Goal: Information Seeking & Learning: Learn about a topic

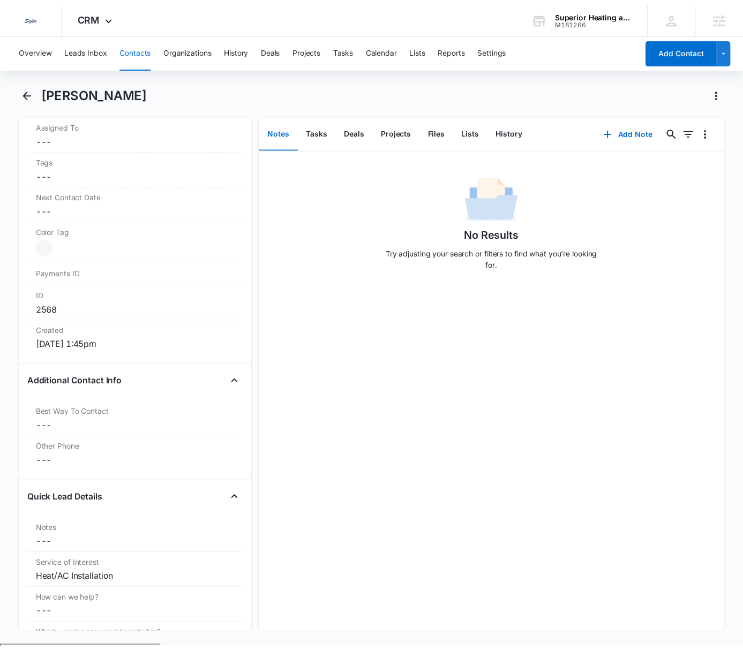
scroll to position [540, 0]
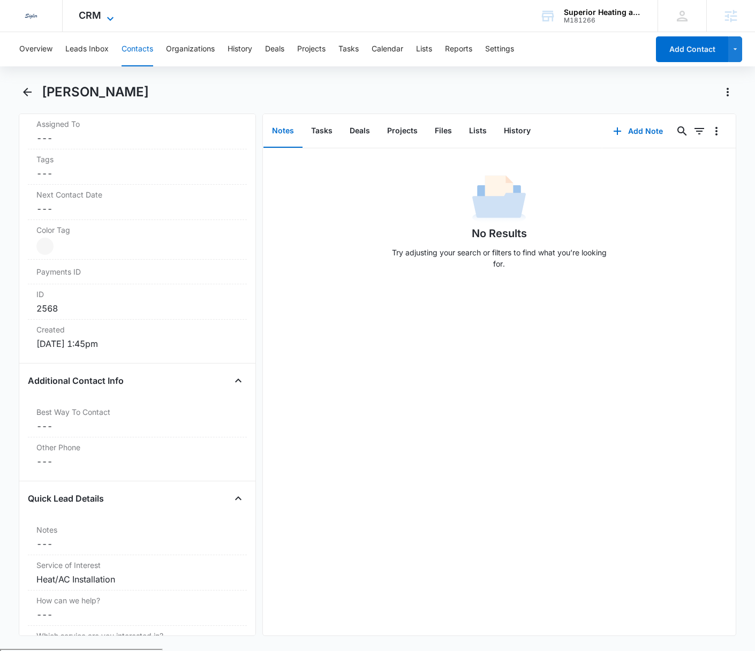
click at [106, 12] on icon at bounding box center [110, 18] width 13 height 13
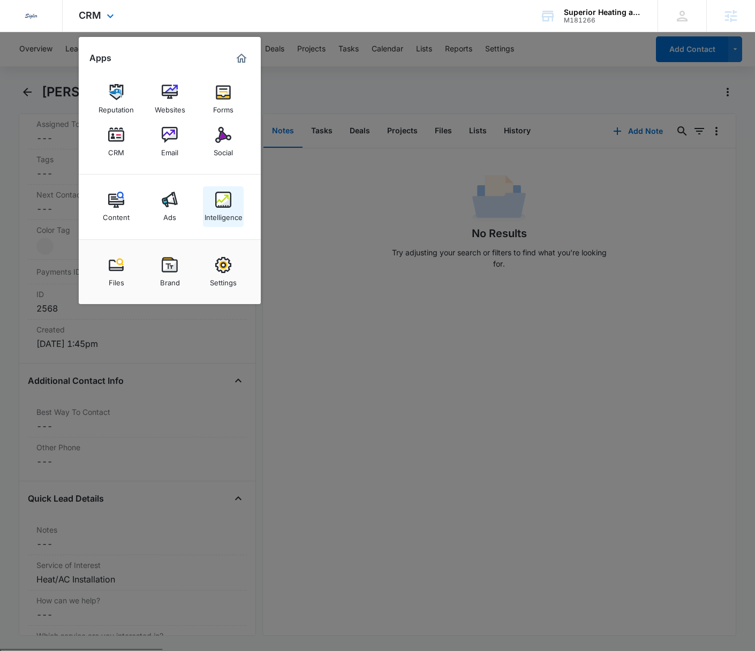
click at [216, 208] on div "Intelligence" at bounding box center [224, 215] width 38 height 14
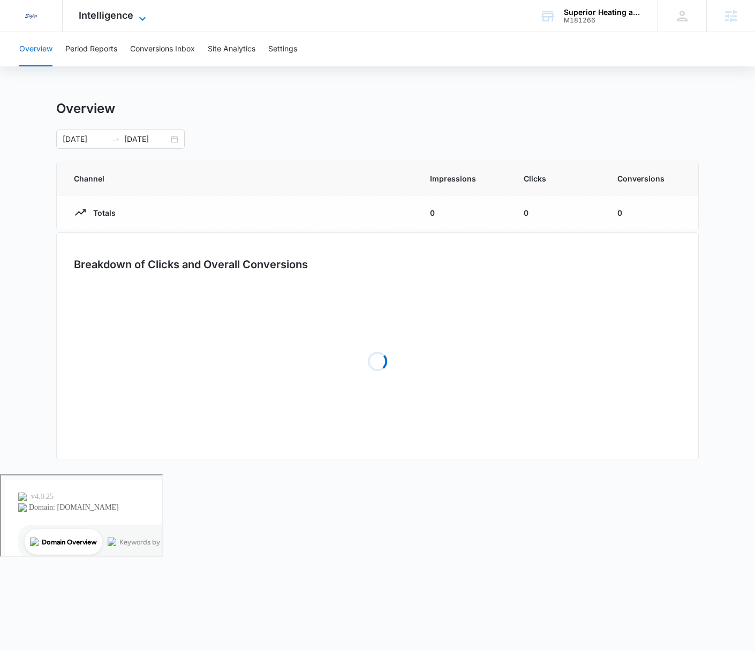
click at [87, 17] on span "Intelligence" at bounding box center [106, 15] width 55 height 11
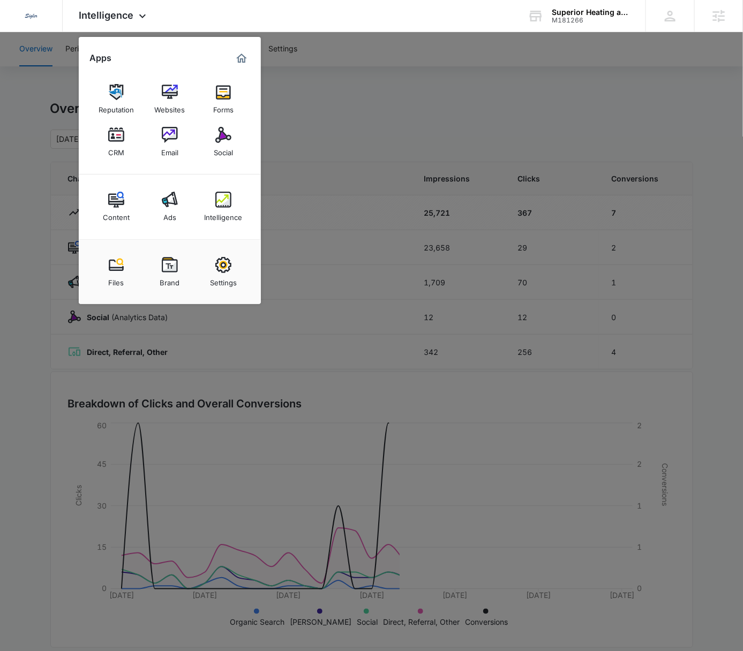
drag, startPoint x: 305, startPoint y: 58, endPoint x: 198, endPoint y: 51, distance: 107.3
click at [305, 58] on div at bounding box center [371, 325] width 743 height 651
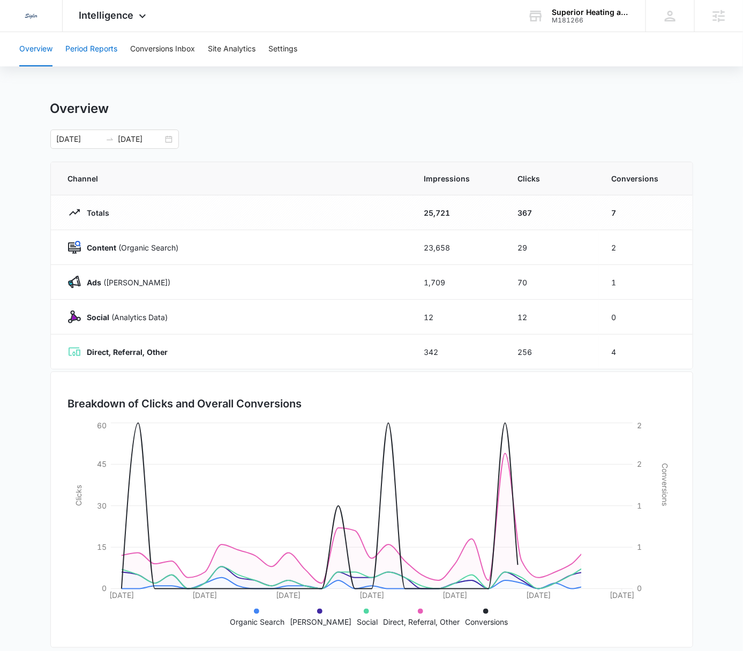
click at [103, 54] on button "Period Reports" at bounding box center [91, 49] width 52 height 34
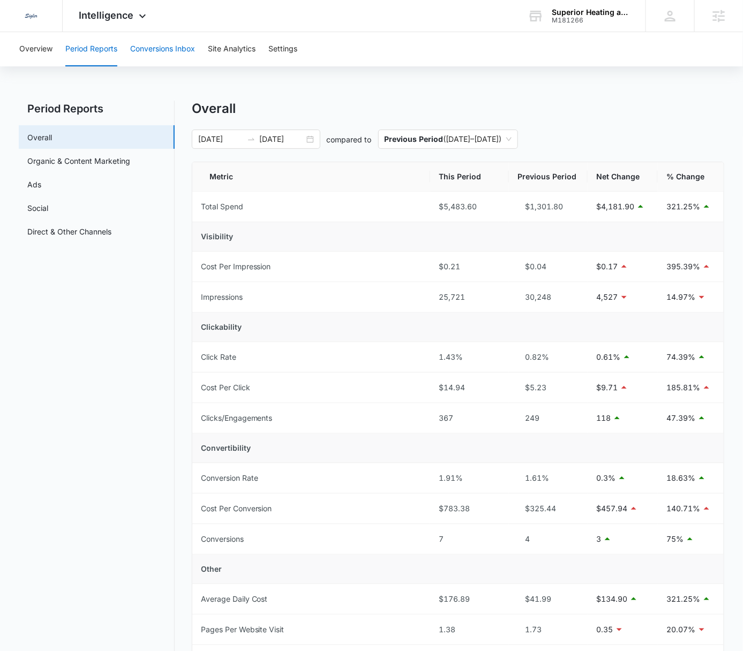
click at [167, 42] on button "Conversions Inbox" at bounding box center [162, 49] width 65 height 34
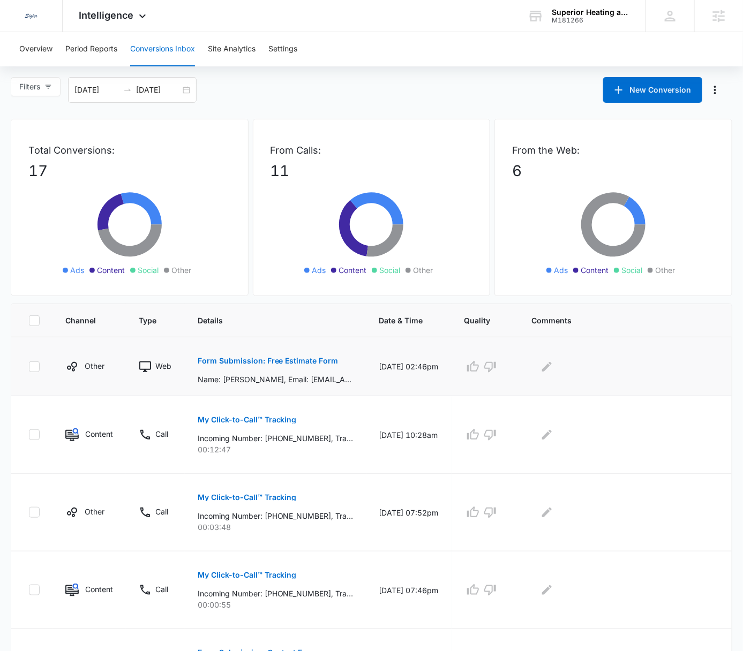
click at [295, 360] on p "Form Submission: Free Estimate Form" at bounding box center [268, 360] width 141 height 7
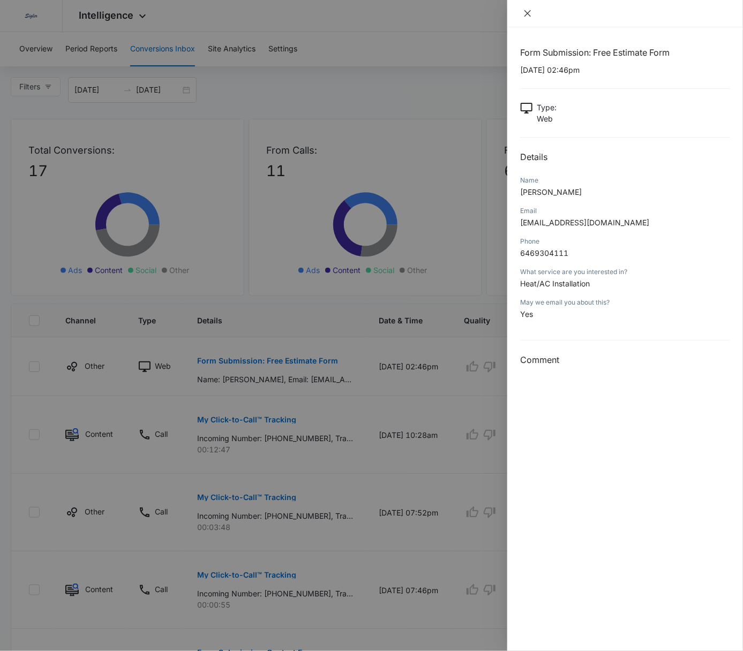
click at [529, 14] on icon "close" at bounding box center [527, 13] width 6 height 6
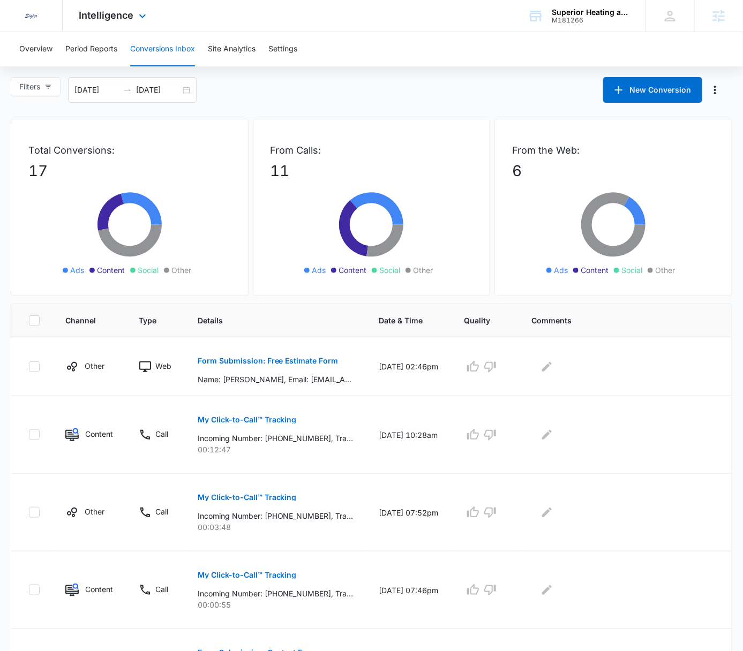
click at [124, 30] on div "Intelligence Apps Reputation Websites Forms CRM Email Social Content Ads Intell…" at bounding box center [114, 16] width 102 height 32
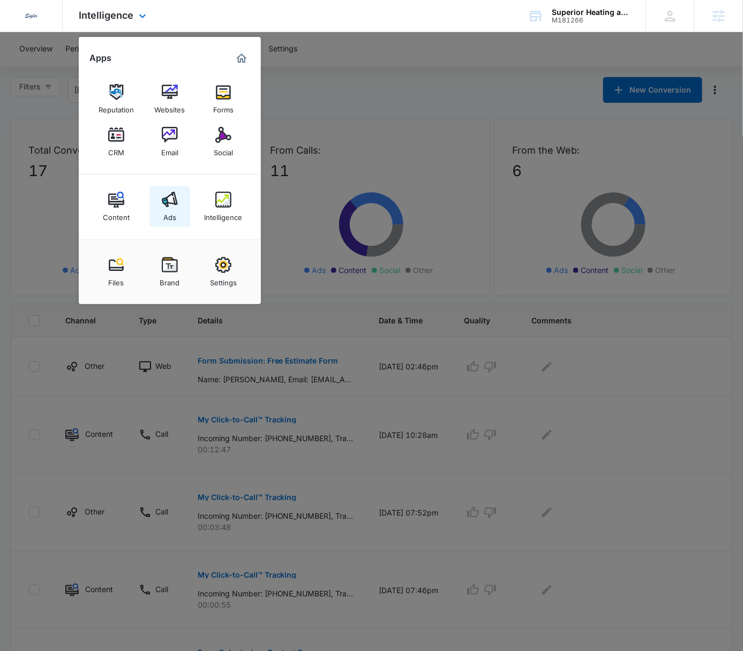
click at [156, 216] on link "Ads" at bounding box center [169, 206] width 41 height 41
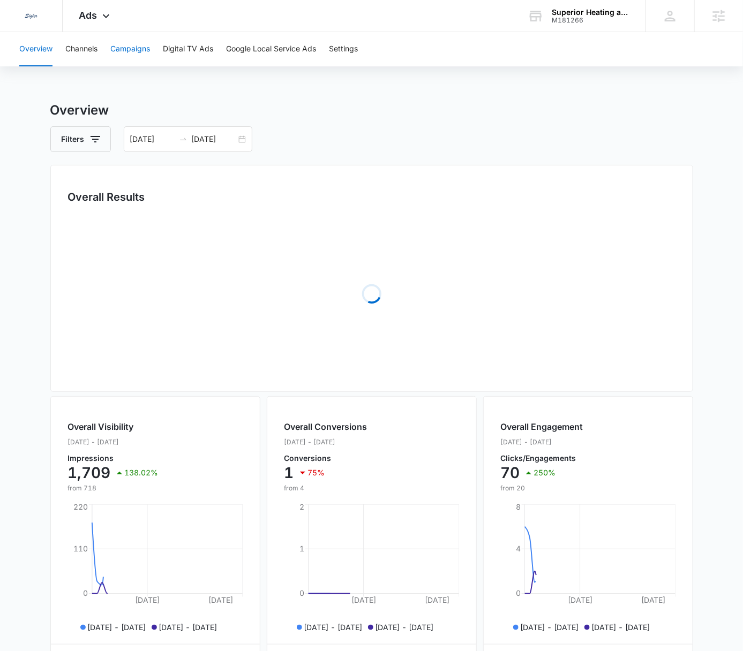
click at [127, 46] on button "Campaigns" at bounding box center [130, 49] width 40 height 34
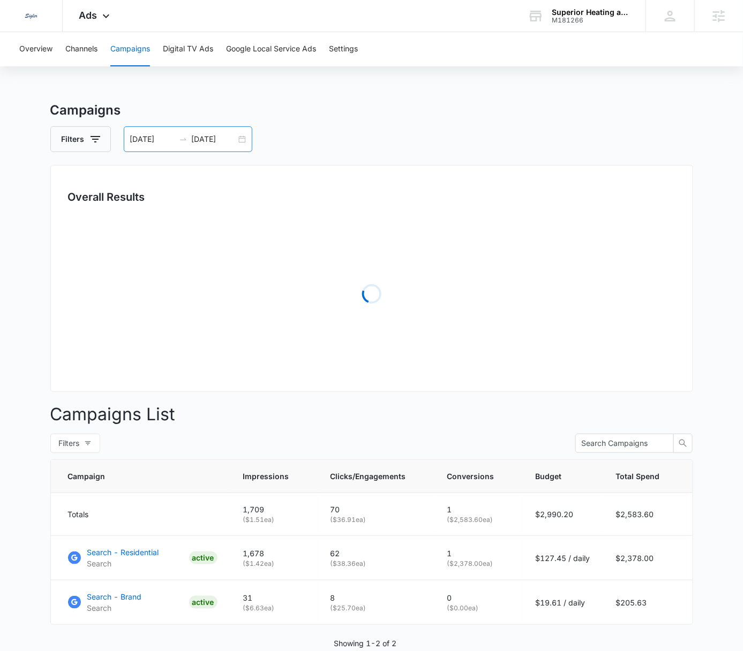
click at [244, 139] on div "08/05/2025 09/04/2025" at bounding box center [188, 139] width 129 height 26
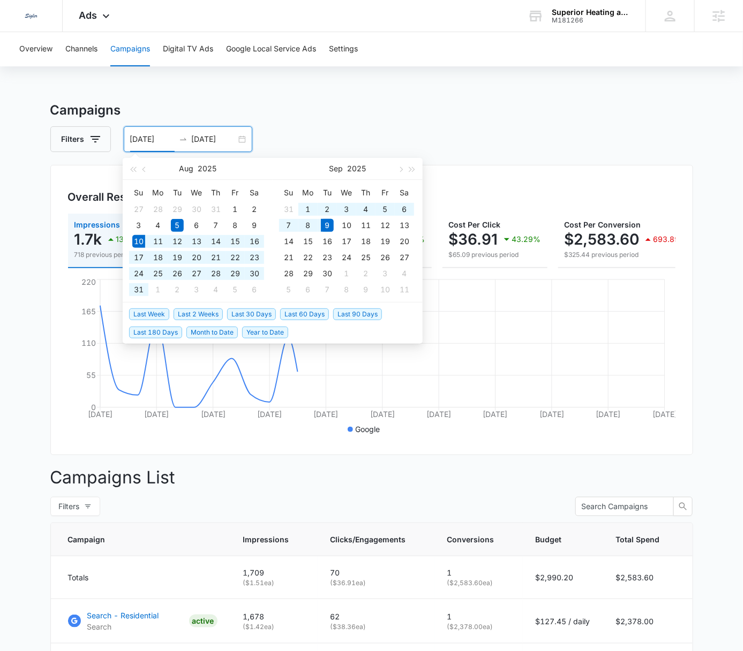
click at [259, 314] on span "Last 30 Days" at bounding box center [251, 314] width 49 height 12
type input "08/10/2025"
type input "09/09/2025"
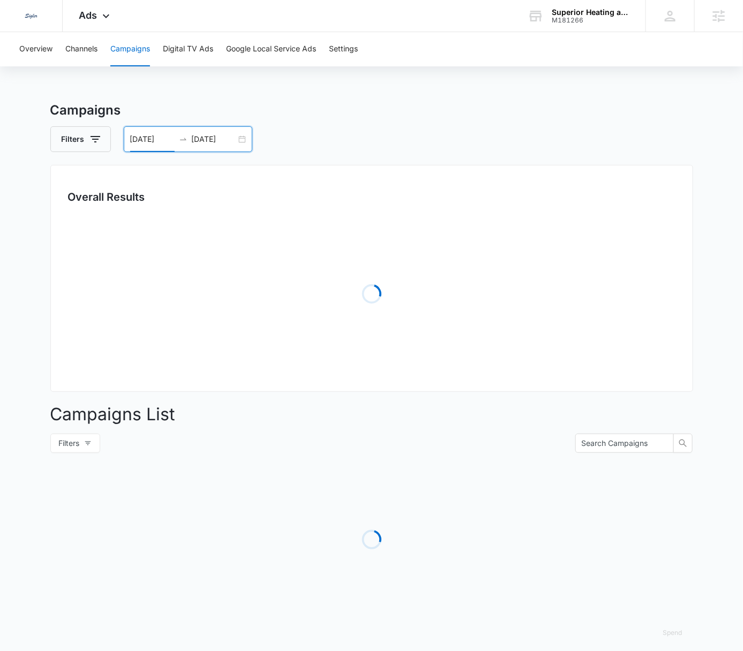
click at [487, 125] on div "Campaigns Filters 08/10/2025 09/09/2025 Overall Results Loading Campaigns List …" at bounding box center [371, 380] width 643 height 558
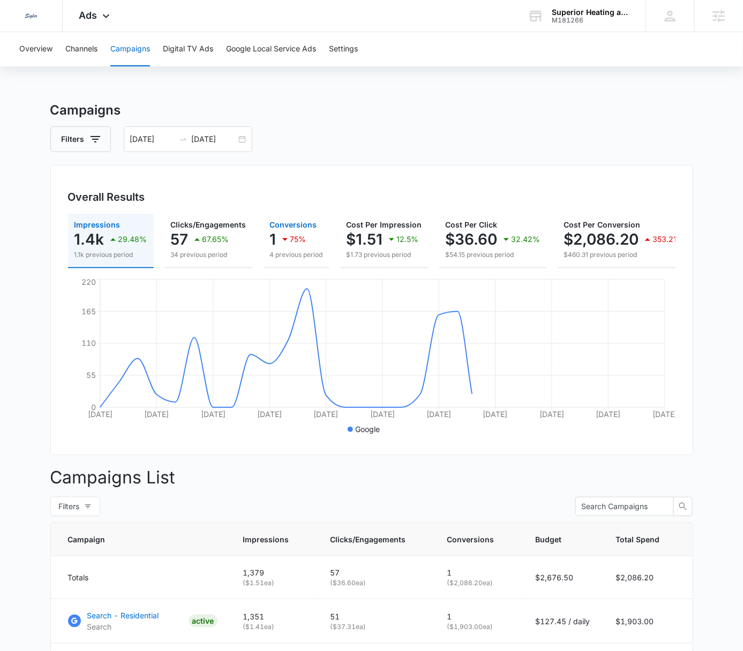
click at [282, 233] on icon "button" at bounding box center [284, 239] width 13 height 13
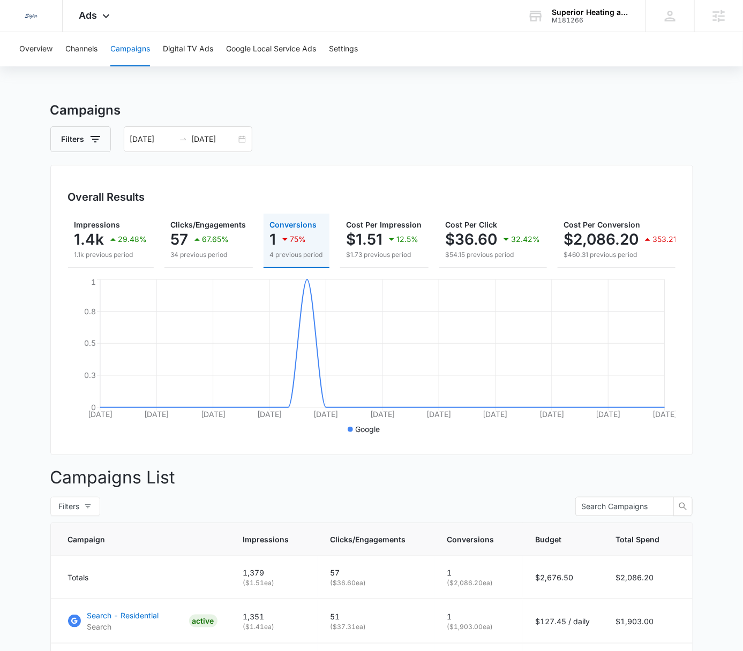
click at [382, 150] on div "Filters 08/10/2025 09/09/2025" at bounding box center [371, 139] width 643 height 26
click at [255, 56] on button "Google Local Service Ads" at bounding box center [271, 49] width 90 height 34
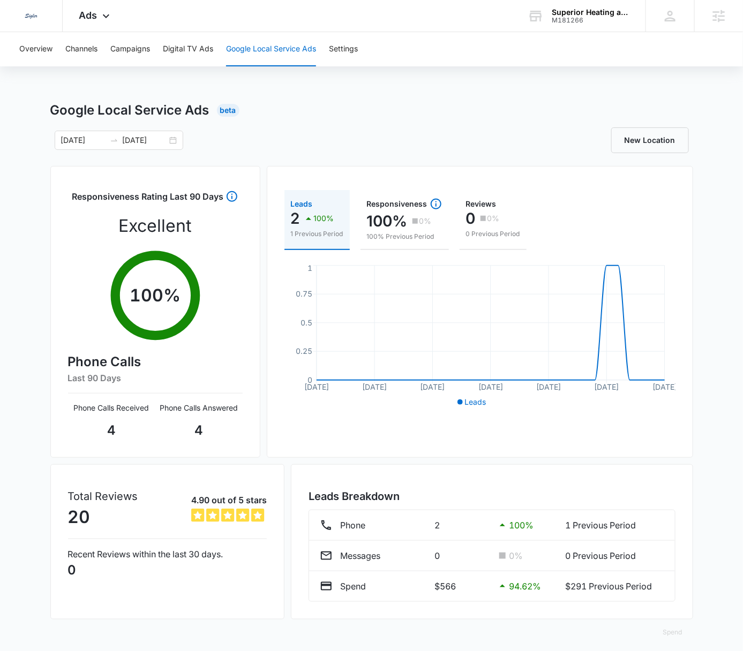
click at [459, 96] on div "Overview Channels Campaigns Digital TV Ads Google Local Service Ads Settings Go…" at bounding box center [371, 345] width 743 height 626
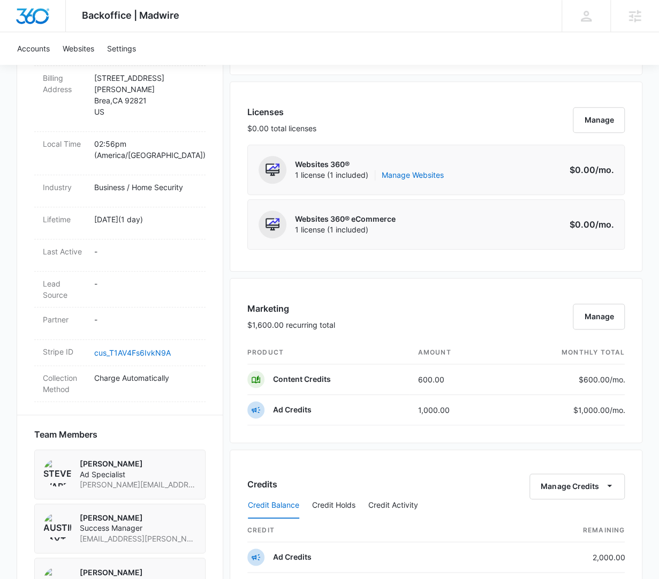
scroll to position [435, 0]
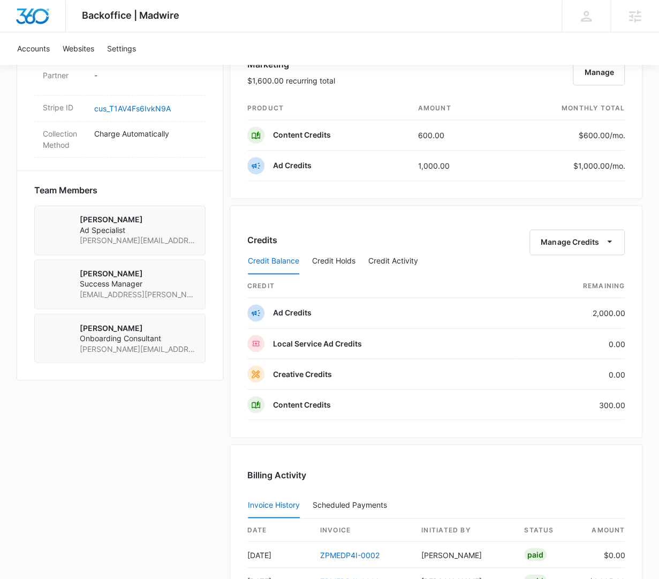
scroll to position [665, 0]
